Goal: Check status: Check status

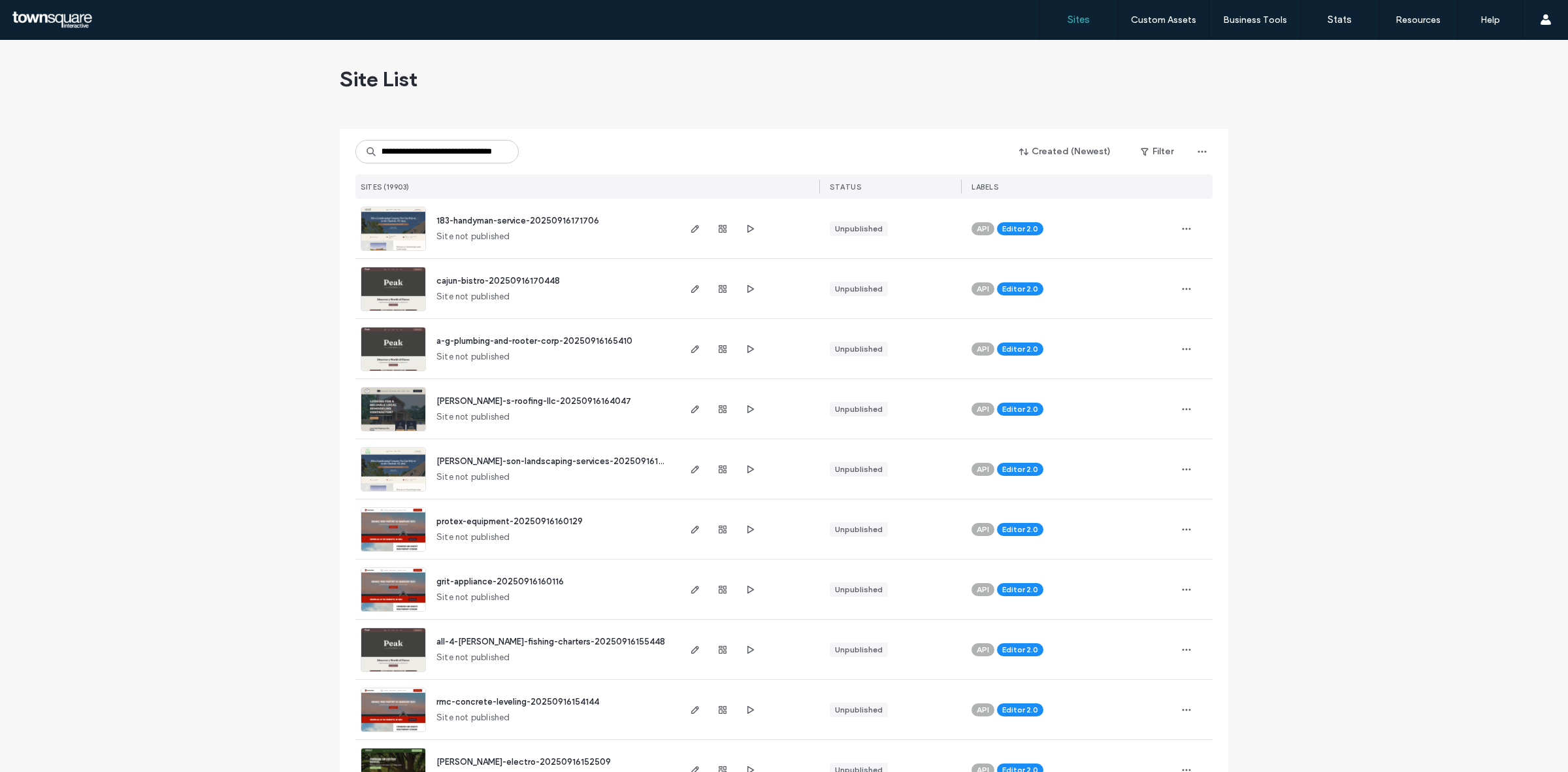
type input "**********"
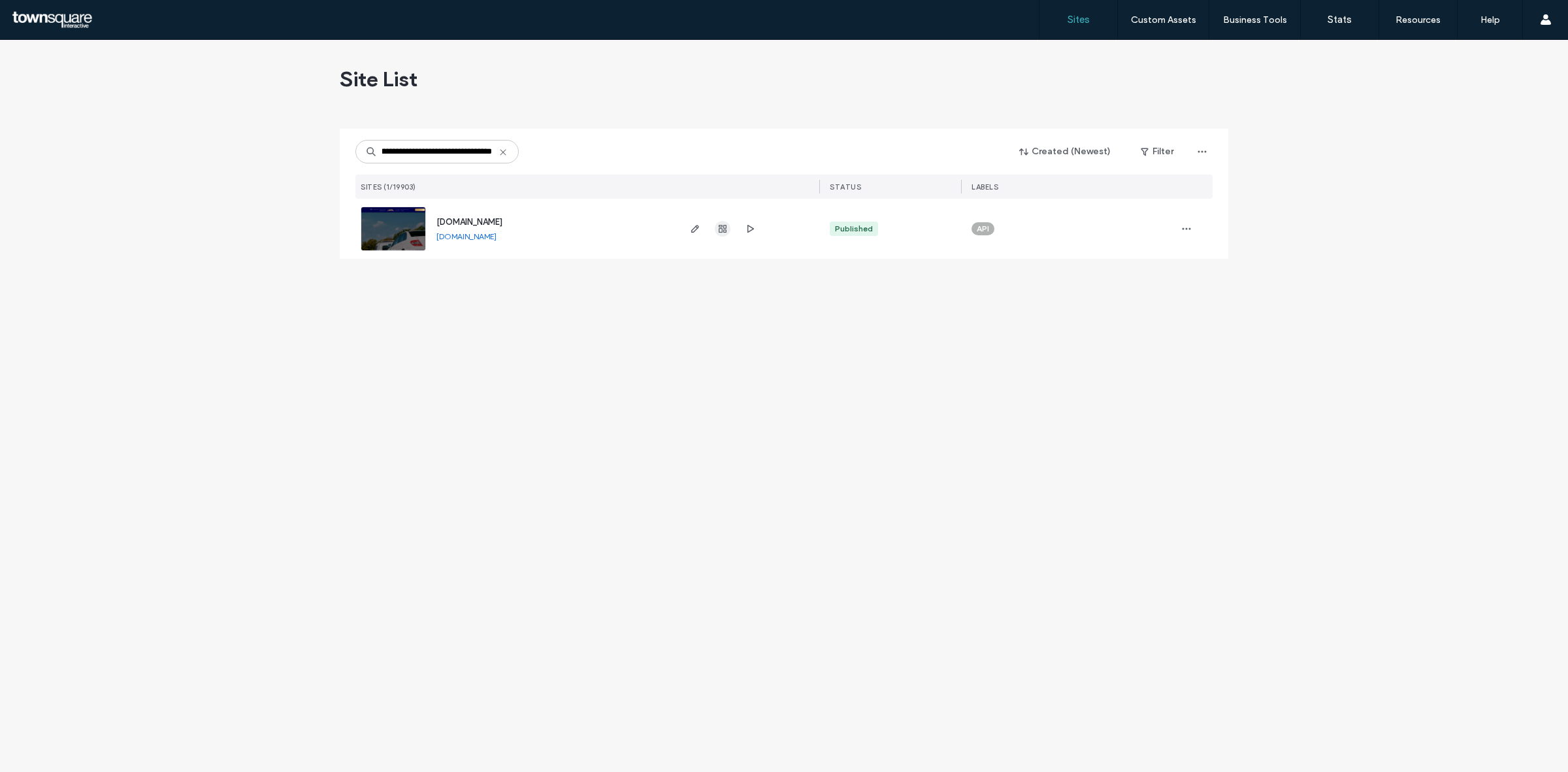
click at [724, 229] on icon "button" at bounding box center [722, 229] width 10 height 10
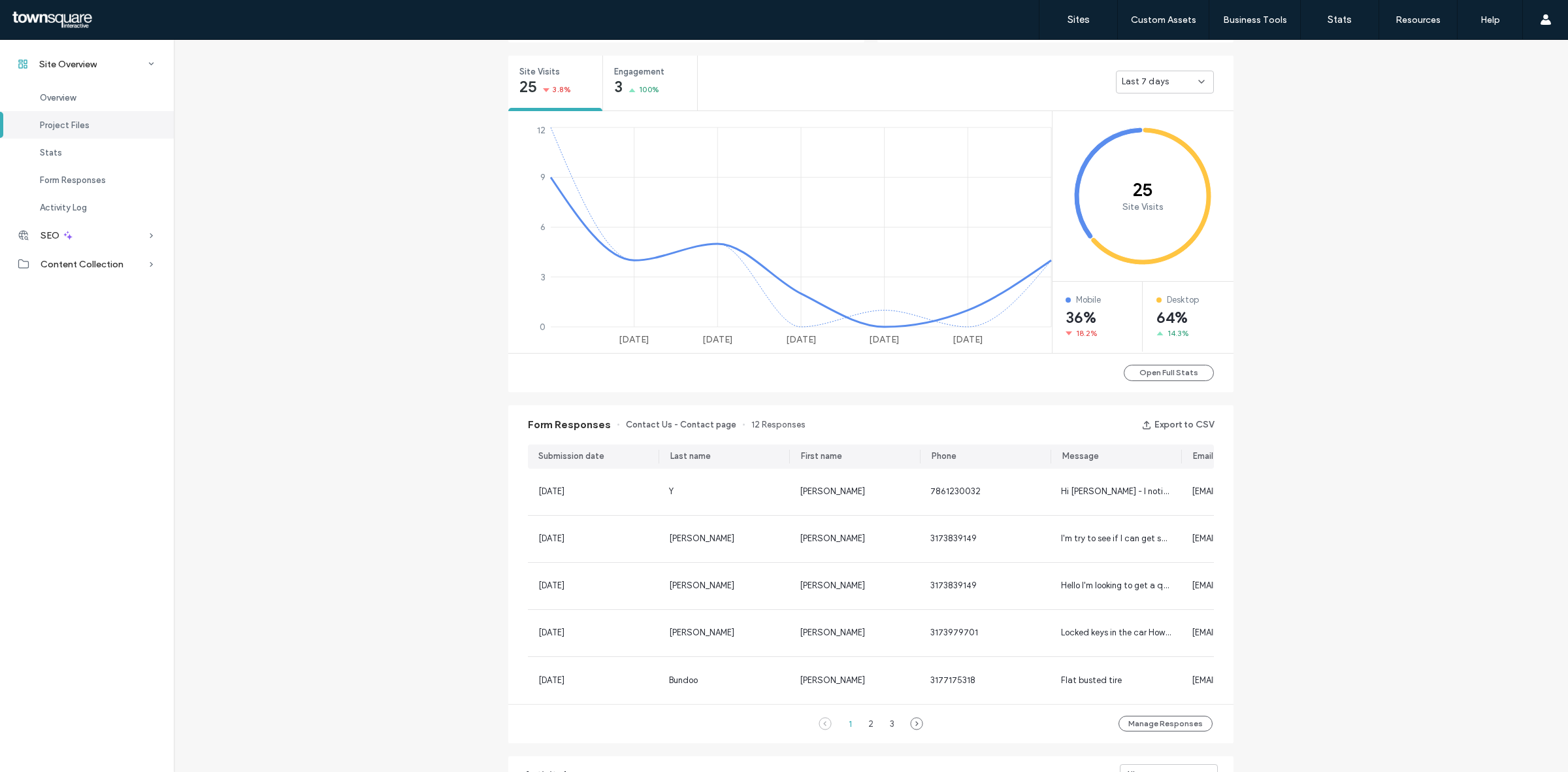
scroll to position [262, 0]
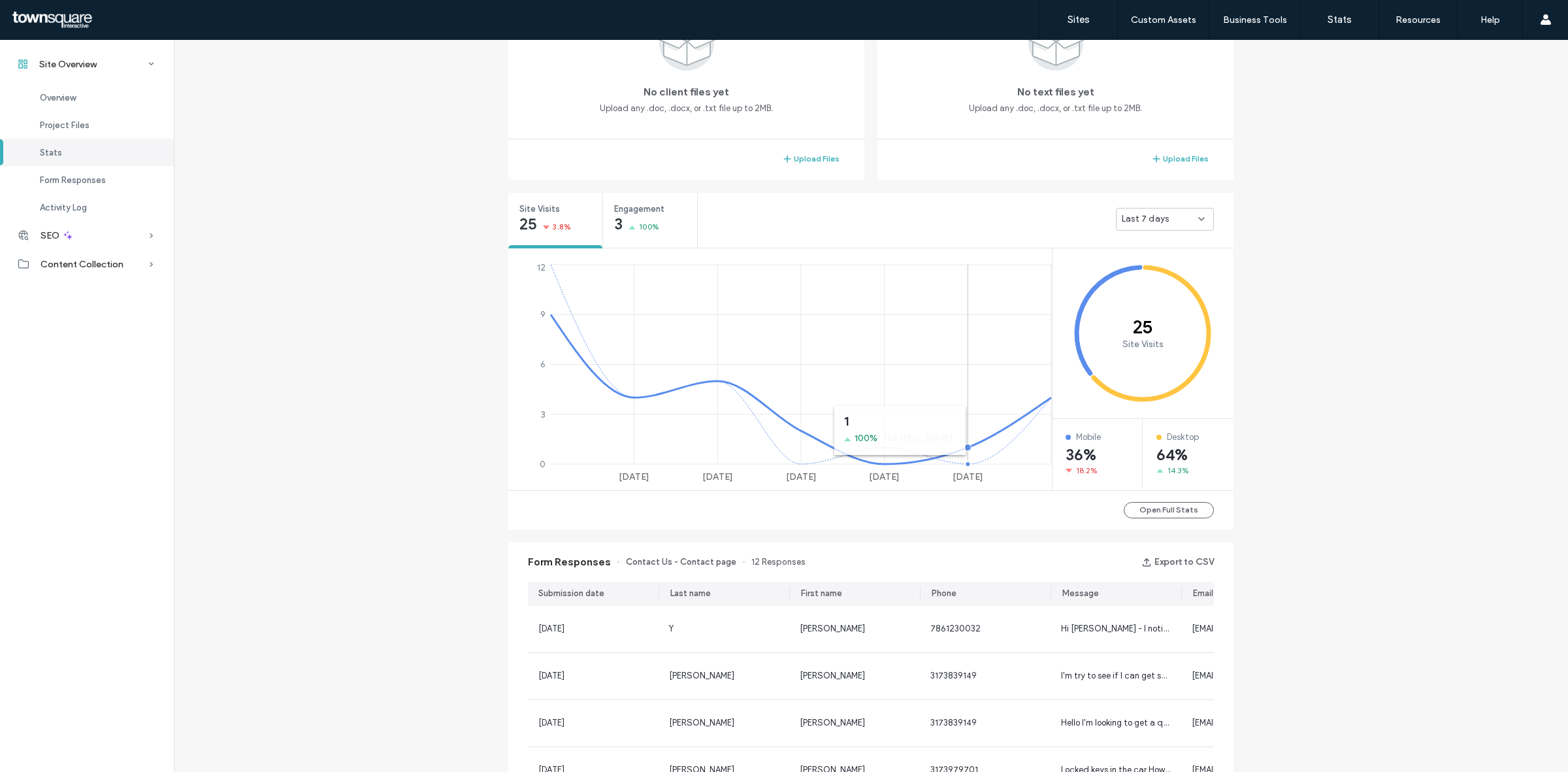
scroll to position [425, 0]
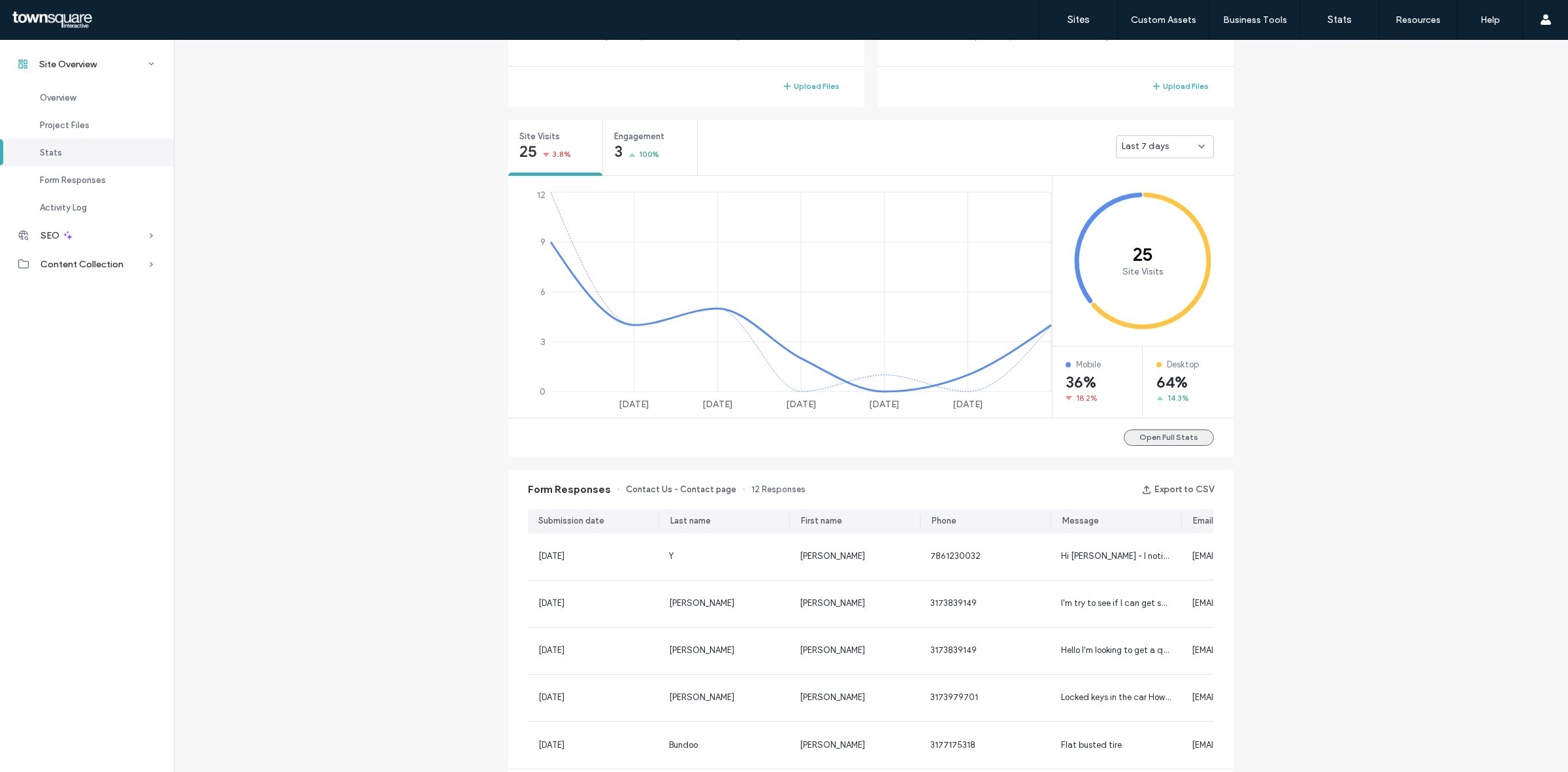
click at [1142, 435] on button "Open Full Stats" at bounding box center [1169, 438] width 90 height 16
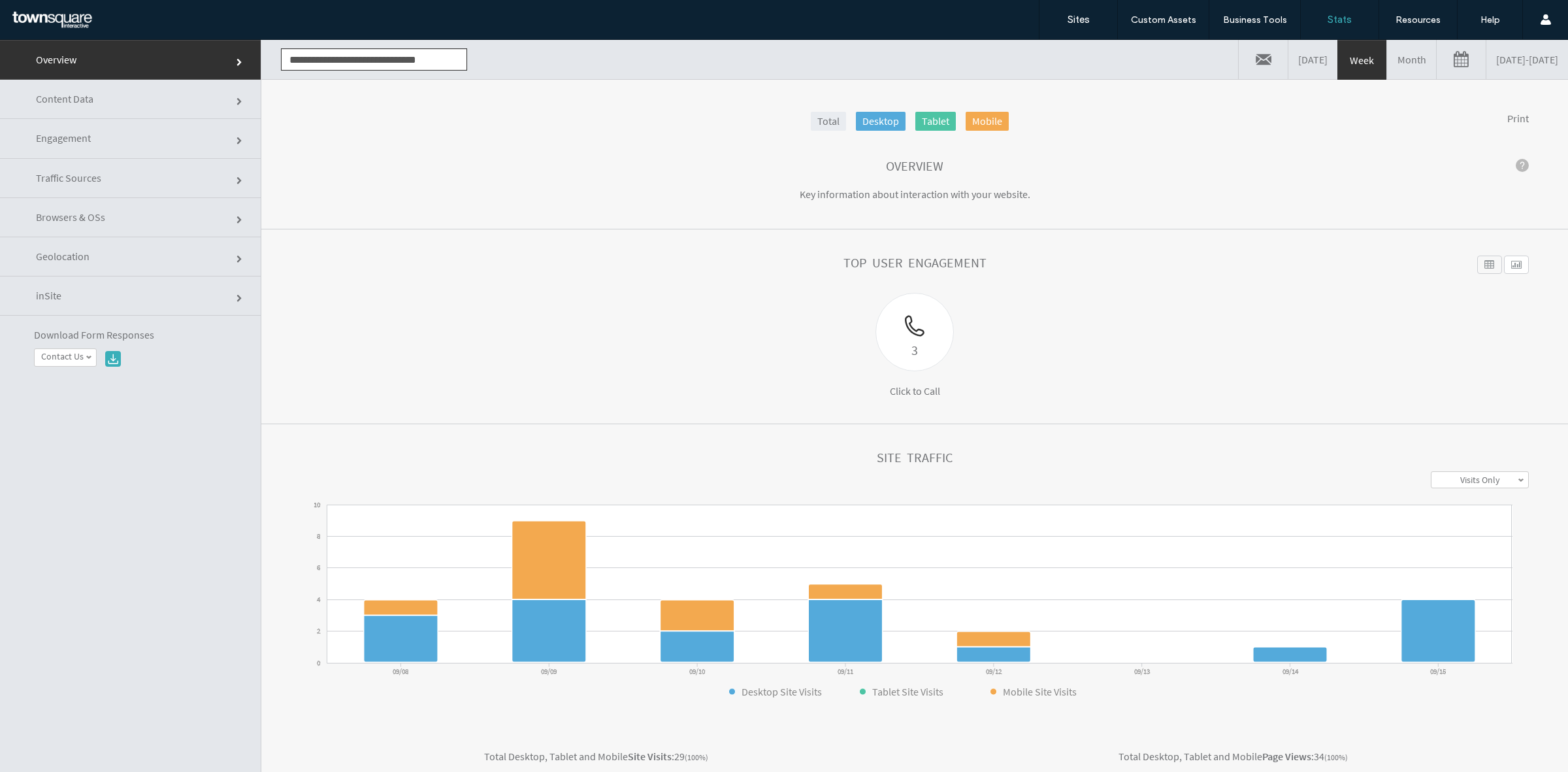
click at [1387, 68] on link "Month" at bounding box center [1411, 60] width 49 height 39
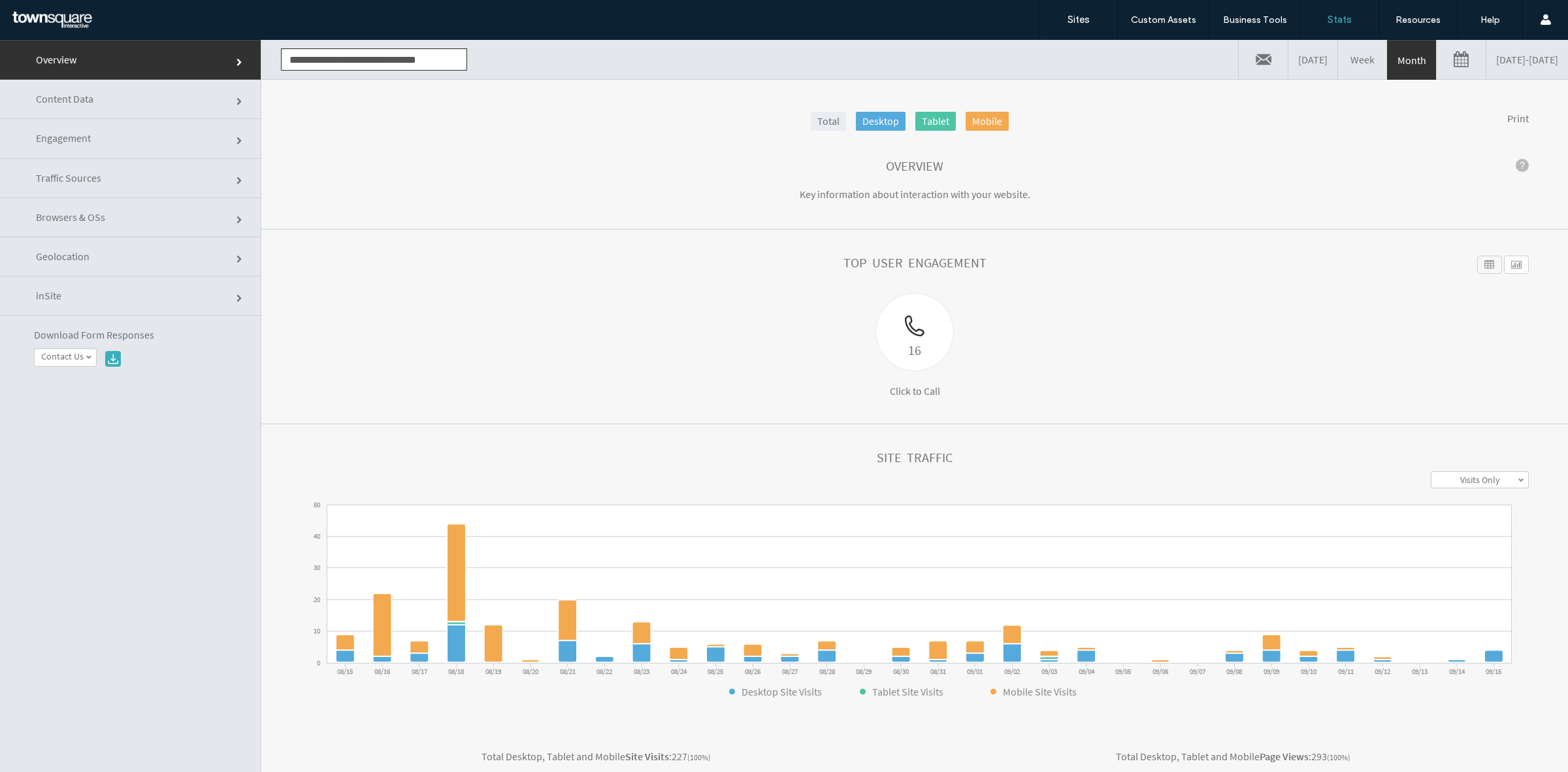
click at [87, 245] on link "Geolocation" at bounding box center [130, 257] width 261 height 39
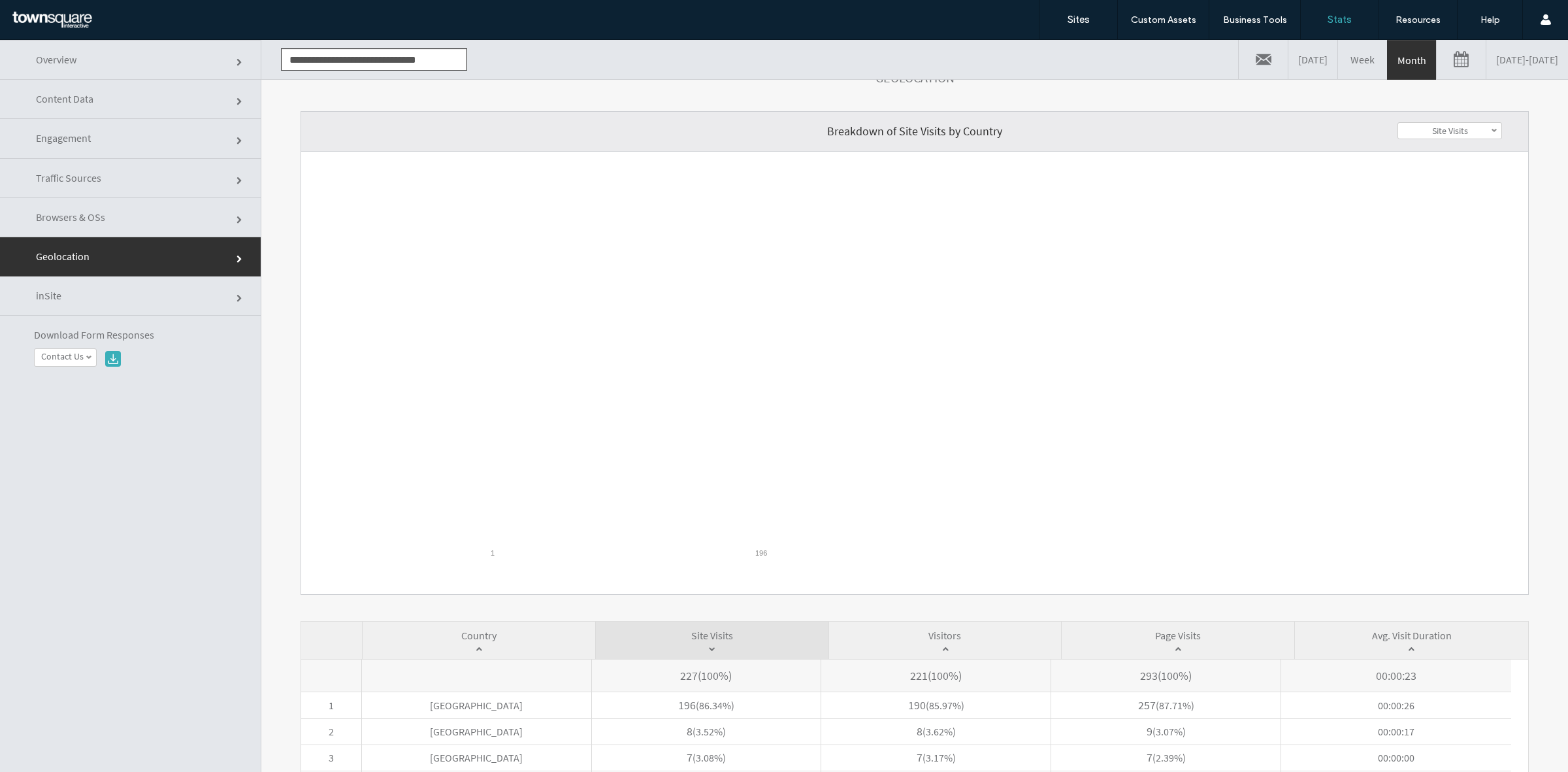
scroll to position [278, 0]
